Goal: Task Accomplishment & Management: Complete application form

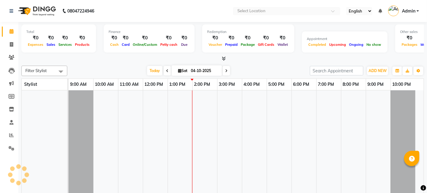
select select "en"
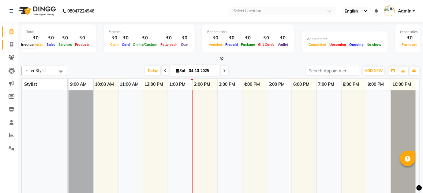
click at [12, 47] on span at bounding box center [11, 44] width 11 height 7
select select "service"
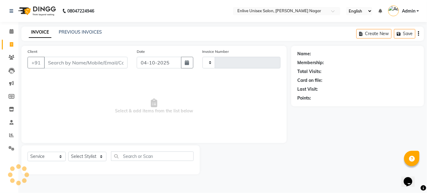
type input "0990"
select select "145"
click at [89, 156] on select "Select Stylist [PERSON_NAME] Nitin Sir sameer [PERSON_NAME] [PERSON_NAME] [PERS…" at bounding box center [87, 156] width 38 height 9
select select "84498"
click at [68, 152] on select "Select Stylist [PERSON_NAME] Nitin Sir sameer [PERSON_NAME] [PERSON_NAME] [PERS…" at bounding box center [87, 156] width 38 height 9
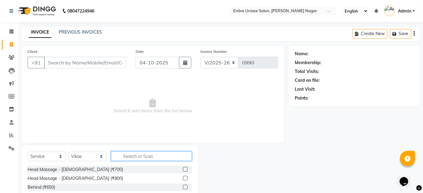
click at [137, 157] on input "text" at bounding box center [151, 156] width 81 height 9
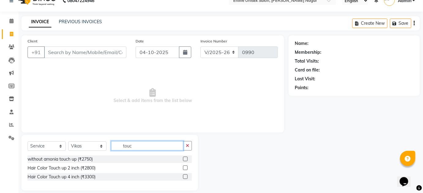
scroll to position [17, 0]
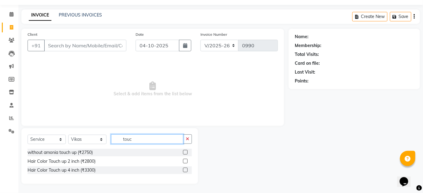
type input "touc"
click at [186, 160] on label at bounding box center [185, 161] width 5 height 5
click at [186, 160] on input "checkbox" at bounding box center [185, 162] width 4 height 4
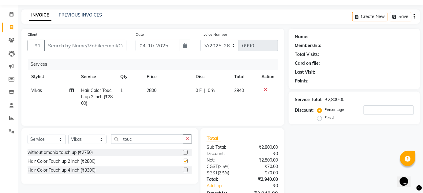
checkbox input "false"
click at [208, 88] on span "0 %" at bounding box center [211, 91] width 7 height 6
select select "84498"
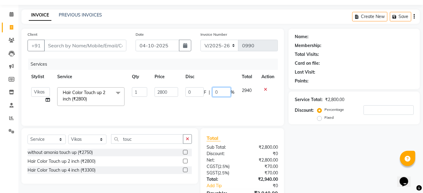
drag, startPoint x: 222, startPoint y: 89, endPoint x: 92, endPoint y: 99, distance: 129.8
click at [111, 92] on tr "Arti lohar Nitin Sir sameer sapna shahrukh Shubhangi Vikas Yasmeen Hair Color T…" at bounding box center [153, 97] width 250 height 26
type input "20"
drag, startPoint x: 148, startPoint y: 139, endPoint x: 0, endPoint y: 122, distance: 148.8
click at [0, 125] on app-home "08047224946 Select Location × Enlive Unisex Salon, Viman Nagar English ENGLISH …" at bounding box center [211, 105] width 423 height 245
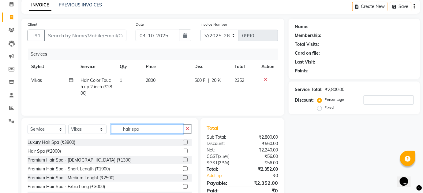
scroll to position [45, 0]
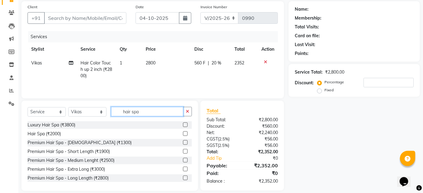
type input "hair spa"
click at [183, 178] on label at bounding box center [185, 178] width 5 height 5
click at [183, 178] on input "checkbox" at bounding box center [185, 179] width 4 height 4
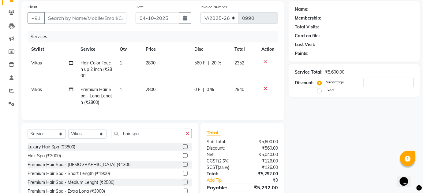
checkbox input "false"
click at [212, 88] on span "0 %" at bounding box center [210, 90] width 7 height 6
select select "84498"
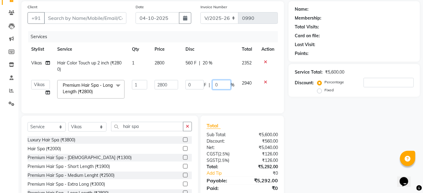
drag, startPoint x: 223, startPoint y: 84, endPoint x: 122, endPoint y: 86, distance: 101.0
click at [126, 77] on tr "Arti lohar Nitin Sir sameer sapna shahrukh Shubhangi Vikas Yasmeen Premium Hair…" at bounding box center [153, 90] width 250 height 26
type input "10"
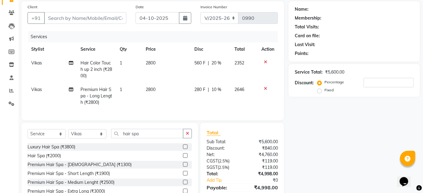
click at [331, 148] on div "Name: Membership: Total Visits: Card on file: Last Visit: Points: Service Total…" at bounding box center [357, 107] width 136 height 212
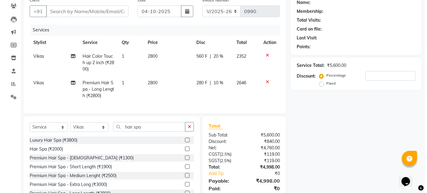
scroll to position [17, 0]
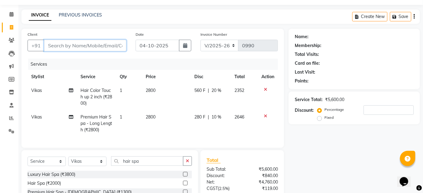
click at [71, 45] on input "Client" at bounding box center [85, 46] width 82 height 12
type input "9"
type input "0"
type input "9757408167"
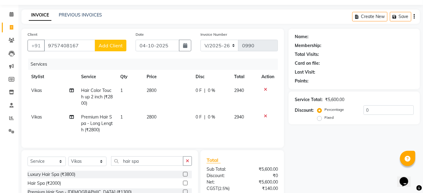
click at [106, 47] on span "Add Client" at bounding box center [111, 46] width 24 height 6
select select "22"
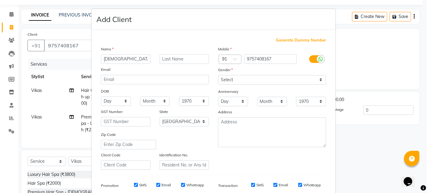
type input "sunita"
click at [170, 57] on input "text" at bounding box center [185, 58] width 50 height 9
type input "."
drag, startPoint x: 255, startPoint y: 79, endPoint x: 248, endPoint y: 82, distance: 7.9
click at [255, 79] on select "Select Male Female Other Prefer Not To Say" at bounding box center [272, 79] width 108 height 9
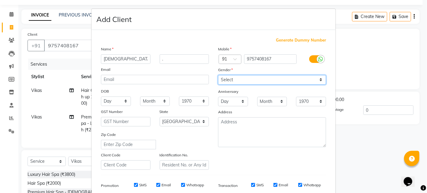
select select "female"
click at [218, 75] on select "Select Male Female Other Prefer Not To Say" at bounding box center [272, 79] width 108 height 9
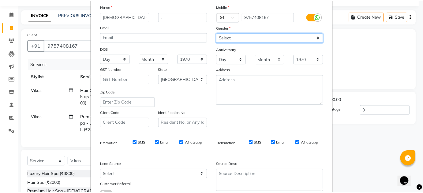
scroll to position [89, 0]
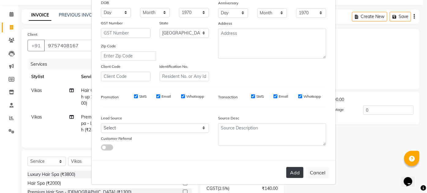
click at [286, 173] on button "Add" at bounding box center [294, 172] width 17 height 11
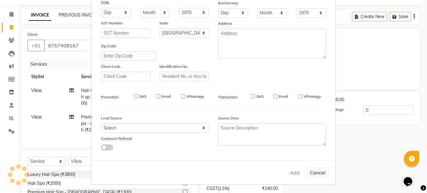
select select
select select "null"
select select
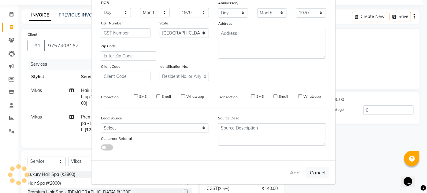
select select
checkbox input "false"
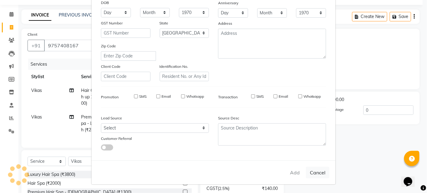
checkbox input "false"
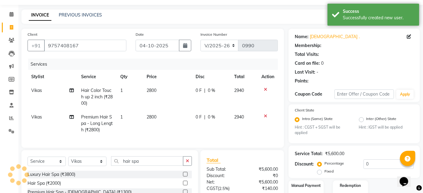
click at [361, 158] on div "Service Total: ₹5,600.00 Discount: Percentage Fixed 0" at bounding box center [354, 162] width 119 height 28
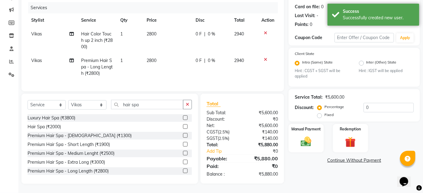
click at [216, 31] on div "0 F | 0 %" at bounding box center [211, 34] width 31 height 6
select select "84498"
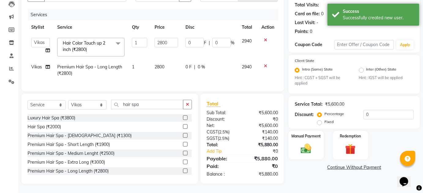
scroll to position [70, 0]
drag, startPoint x: 226, startPoint y: 38, endPoint x: 102, endPoint y: 43, distance: 124.1
click at [105, 45] on tr "Arti lohar Nitin Sir sameer sapna shahrukh Shubhangi Vikas Yasmeen Hair Color T…" at bounding box center [153, 47] width 250 height 26
type input "20"
click at [203, 64] on div "0 F | 0 %" at bounding box center [209, 67] width 49 height 6
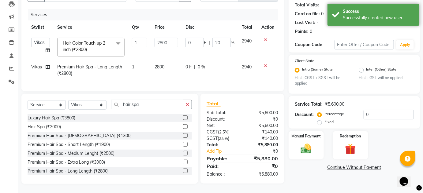
select select "84498"
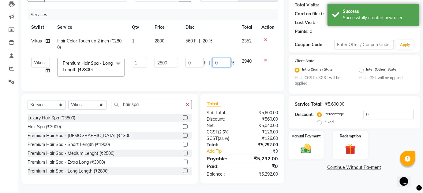
drag, startPoint x: 198, startPoint y: 59, endPoint x: 155, endPoint y: 55, distance: 43.0
click at [164, 58] on tr "Arti lohar Nitin Sir sameer sapna shahrukh Shubhangi Vikas Yasmeen Premium Hair…" at bounding box center [153, 67] width 250 height 26
type input "10"
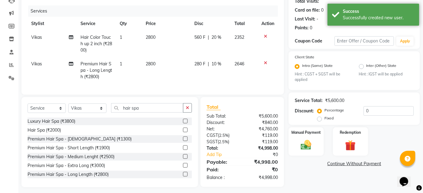
click at [316, 179] on div "Name: Sunita . Membership: No Active Membership Total Visits: Card on file: 0 L…" at bounding box center [357, 82] width 136 height 212
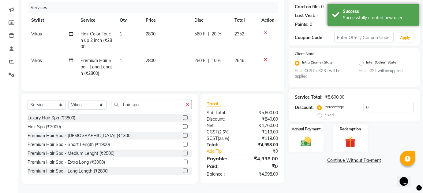
scroll to position [78, 0]
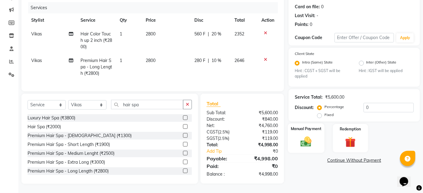
click at [311, 136] on img at bounding box center [306, 142] width 18 height 13
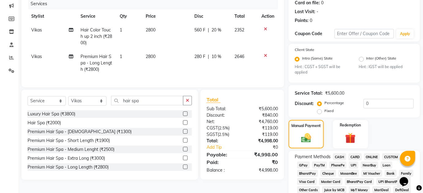
click at [341, 156] on span "CASH" at bounding box center [339, 157] width 13 height 7
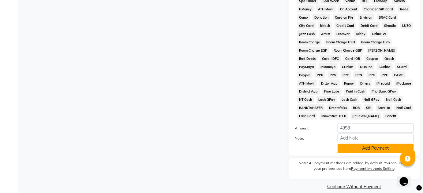
click at [343, 151] on button "Add Payment" at bounding box center [376, 148] width 76 height 9
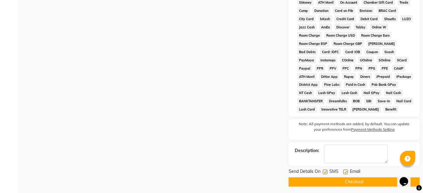
scroll to position [311, 0]
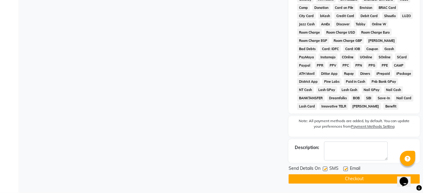
click at [346, 179] on button "Checkout" at bounding box center [354, 179] width 131 height 9
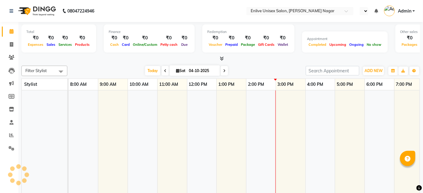
select select "en"
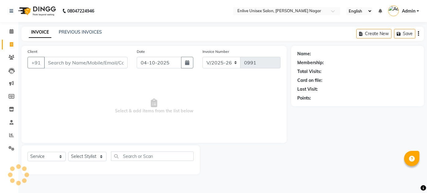
select select "145"
select select "service"
click at [100, 158] on select "Select Stylist [PERSON_NAME] Nitin Sir sameer [PERSON_NAME] [PERSON_NAME] [PERS…" at bounding box center [87, 156] width 38 height 9
select select "4236"
click at [68, 152] on select "Select Stylist [PERSON_NAME] Nitin Sir sameer [PERSON_NAME] [PERSON_NAME] [PERS…" at bounding box center [87, 156] width 38 height 9
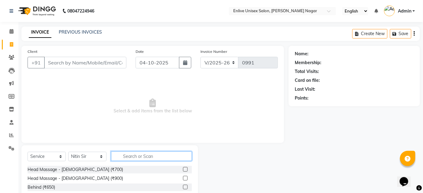
click at [134, 156] on input "text" at bounding box center [151, 156] width 81 height 9
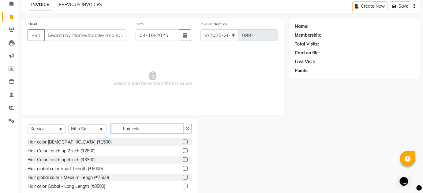
scroll to position [28, 0]
type input "hair colo"
click at [184, 140] on label at bounding box center [185, 142] width 5 height 5
click at [184, 140] on input "checkbox" at bounding box center [185, 142] width 4 height 4
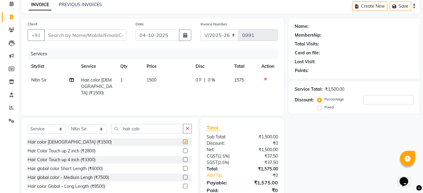
checkbox input "false"
click at [148, 131] on input "hair colo" at bounding box center [147, 128] width 72 height 9
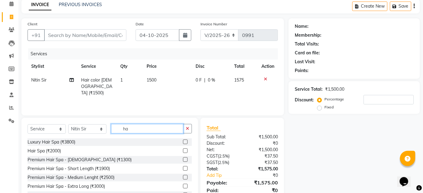
type input "h"
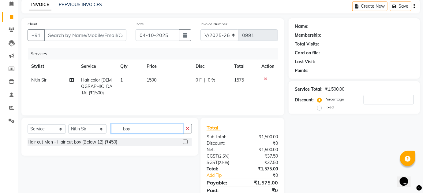
type input "boy"
click at [186, 140] on label at bounding box center [185, 142] width 5 height 5
click at [186, 140] on input "checkbox" at bounding box center [185, 142] width 4 height 4
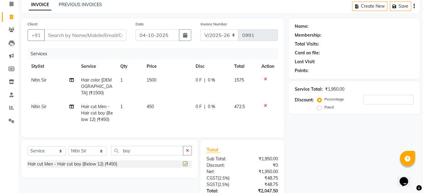
checkbox input "false"
click at [14, 15] on span at bounding box center [11, 17] width 11 height 7
select select "service"
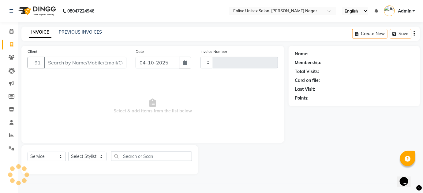
type input "0991"
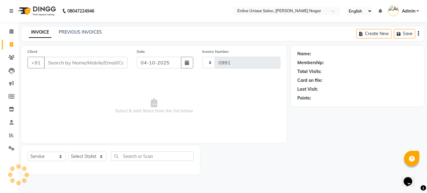
select select "145"
click at [90, 158] on select "Select Stylist" at bounding box center [87, 156] width 38 height 9
click at [93, 158] on select "Select Stylist" at bounding box center [87, 156] width 38 height 9
click at [93, 158] on select "Select Stylist [PERSON_NAME] Nitin Sir sameer [PERSON_NAME] [PERSON_NAME] [PERS…" at bounding box center [87, 156] width 38 height 9
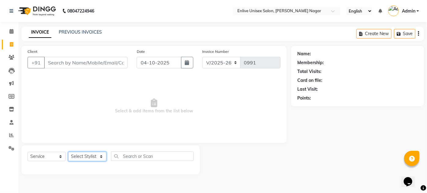
click at [93, 158] on select "Select Stylist [PERSON_NAME] Nitin Sir sameer [PERSON_NAME] [PERSON_NAME] [PERS…" at bounding box center [87, 156] width 38 height 9
select select "75723"
click at [68, 152] on select "Select Stylist [PERSON_NAME] Nitin Sir sameer [PERSON_NAME] [PERSON_NAME] [PERS…" at bounding box center [87, 156] width 38 height 9
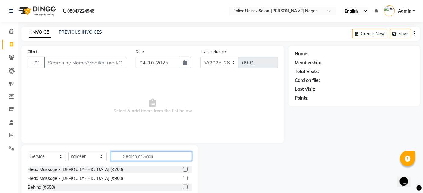
click at [133, 153] on input "text" at bounding box center [151, 156] width 81 height 9
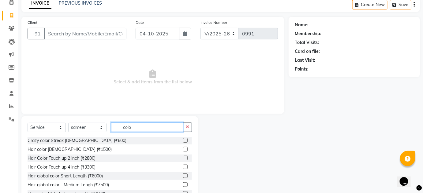
scroll to position [51, 0]
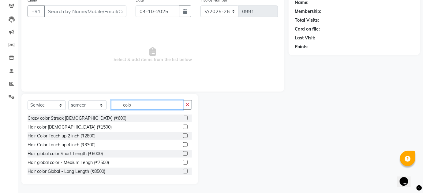
type input "colo"
click at [183, 171] on label at bounding box center [185, 171] width 5 height 5
click at [183, 171] on input "checkbox" at bounding box center [185, 172] width 4 height 4
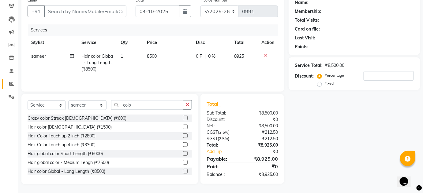
checkbox input "false"
drag, startPoint x: 155, startPoint y: 110, endPoint x: 15, endPoint y: 86, distance: 141.8
click at [19, 88] on div "Client +91 Date 04-10-2025 Invoice Number V/2025 V/2025-26 0991 Services Stylis…" at bounding box center [153, 89] width 272 height 190
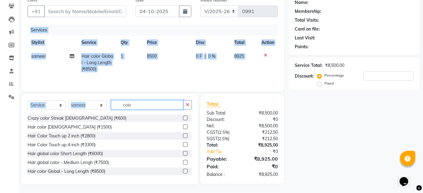
click at [131, 103] on input "colo" at bounding box center [147, 104] width 72 height 9
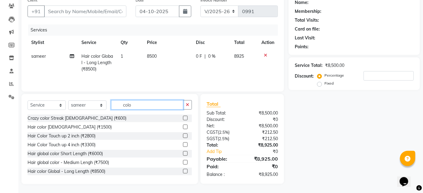
drag, startPoint x: 133, startPoint y: 104, endPoint x: 115, endPoint y: 104, distance: 17.8
click at [115, 104] on input "colo" at bounding box center [147, 104] width 72 height 9
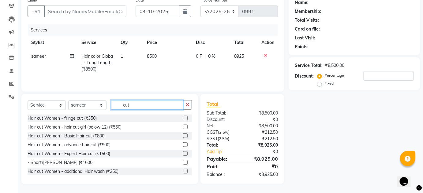
type input "cut"
click at [183, 144] on label at bounding box center [185, 145] width 5 height 5
click at [183, 144] on input "checkbox" at bounding box center [185, 145] width 4 height 4
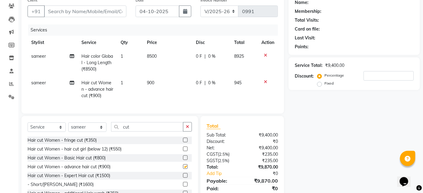
checkbox input "false"
drag, startPoint x: 368, startPoint y: 72, endPoint x: 372, endPoint y: 82, distance: 11.3
click at [370, 76] on input "number" at bounding box center [389, 75] width 50 height 9
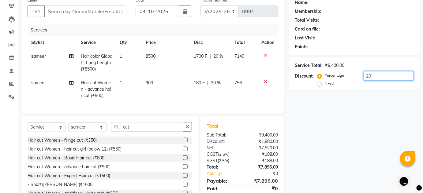
type input "2"
type input "1"
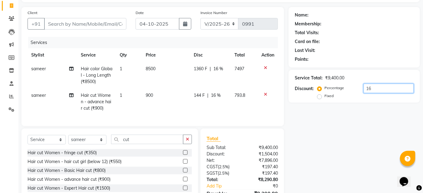
scroll to position [78, 0]
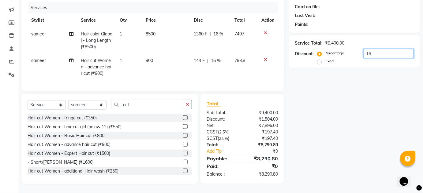
type input "16"
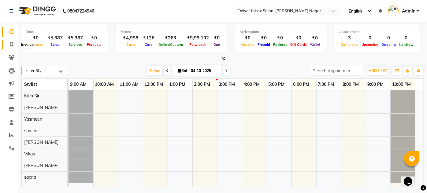
click at [12, 44] on icon at bounding box center [11, 44] width 3 height 5
select select "service"
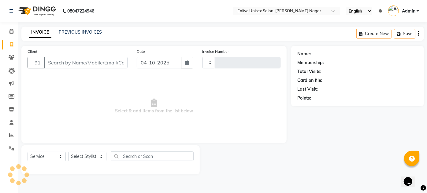
type input "0991"
select select "145"
click at [102, 155] on select "Select Stylist [PERSON_NAME] Nitin Sir sameer [PERSON_NAME] [PERSON_NAME] [PERS…" at bounding box center [87, 156] width 38 height 9
select select "4236"
click at [68, 152] on select "Select Stylist [PERSON_NAME] Nitin Sir sameer [PERSON_NAME] [PERSON_NAME] [PERS…" at bounding box center [87, 156] width 38 height 9
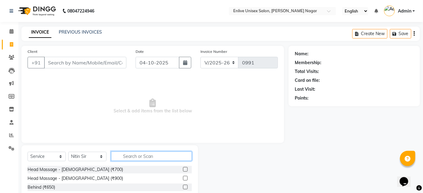
click at [148, 156] on input "text" at bounding box center [151, 156] width 81 height 9
type input "hair col"
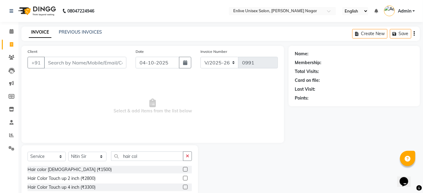
click at [186, 168] on label at bounding box center [185, 169] width 5 height 5
click at [186, 168] on input "checkbox" at bounding box center [185, 170] width 4 height 4
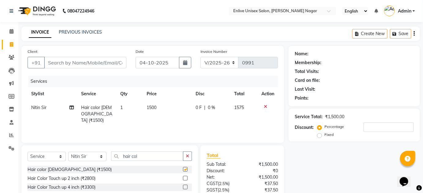
checkbox input "false"
click at [160, 155] on input "hair col" at bounding box center [147, 156] width 72 height 9
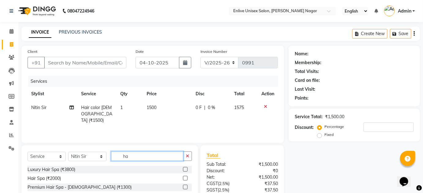
type input "h"
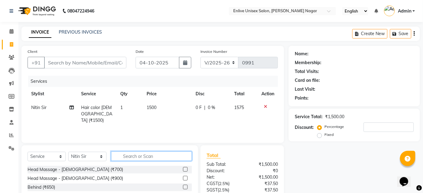
type input "h"
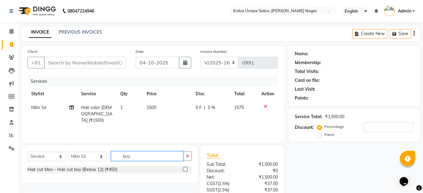
type input "boy"
click at [186, 170] on label at bounding box center [185, 169] width 5 height 5
click at [186, 170] on input "checkbox" at bounding box center [185, 170] width 4 height 4
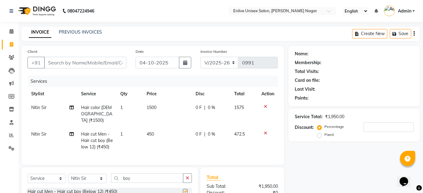
checkbox input "false"
click at [101, 176] on select "Select Stylist [PERSON_NAME] Nitin Sir sameer [PERSON_NAME] [PERSON_NAME] [PERS…" at bounding box center [87, 178] width 38 height 9
click at [265, 131] on icon at bounding box center [265, 133] width 3 height 4
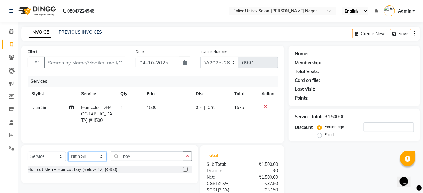
click at [102, 157] on select "Select Stylist [PERSON_NAME] Nitin Sir sameer [PERSON_NAME] [PERSON_NAME] [PERS…" at bounding box center [87, 156] width 38 height 9
select select "84498"
click at [68, 152] on select "Select Stylist [PERSON_NAME] Nitin Sir sameer [PERSON_NAME] [PERSON_NAME] [PERS…" at bounding box center [87, 156] width 38 height 9
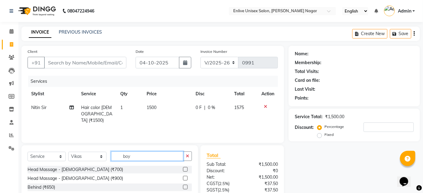
click at [142, 157] on input "boy" at bounding box center [147, 156] width 72 height 9
type input "b"
type input "boy"
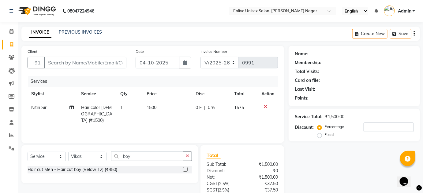
click at [184, 169] on label at bounding box center [185, 169] width 5 height 5
click at [184, 169] on input "checkbox" at bounding box center [185, 170] width 4 height 4
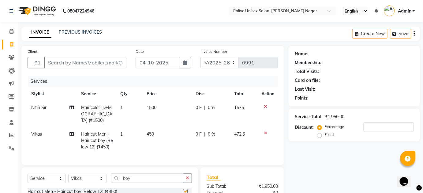
checkbox input "false"
click at [265, 106] on icon at bounding box center [265, 107] width 3 height 4
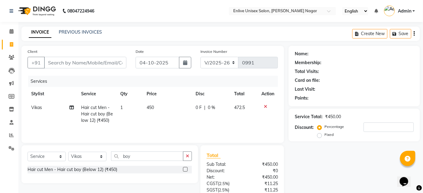
click at [265, 106] on icon at bounding box center [265, 107] width 3 height 4
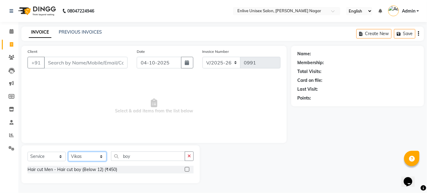
click at [99, 156] on select "Select Stylist [PERSON_NAME] Nitin Sir sameer [PERSON_NAME] [PERSON_NAME] [PERS…" at bounding box center [87, 156] width 38 height 9
click at [191, 114] on span "Select & add items from the list below" at bounding box center [154, 106] width 253 height 61
